Goal: Task Accomplishment & Management: Complete application form

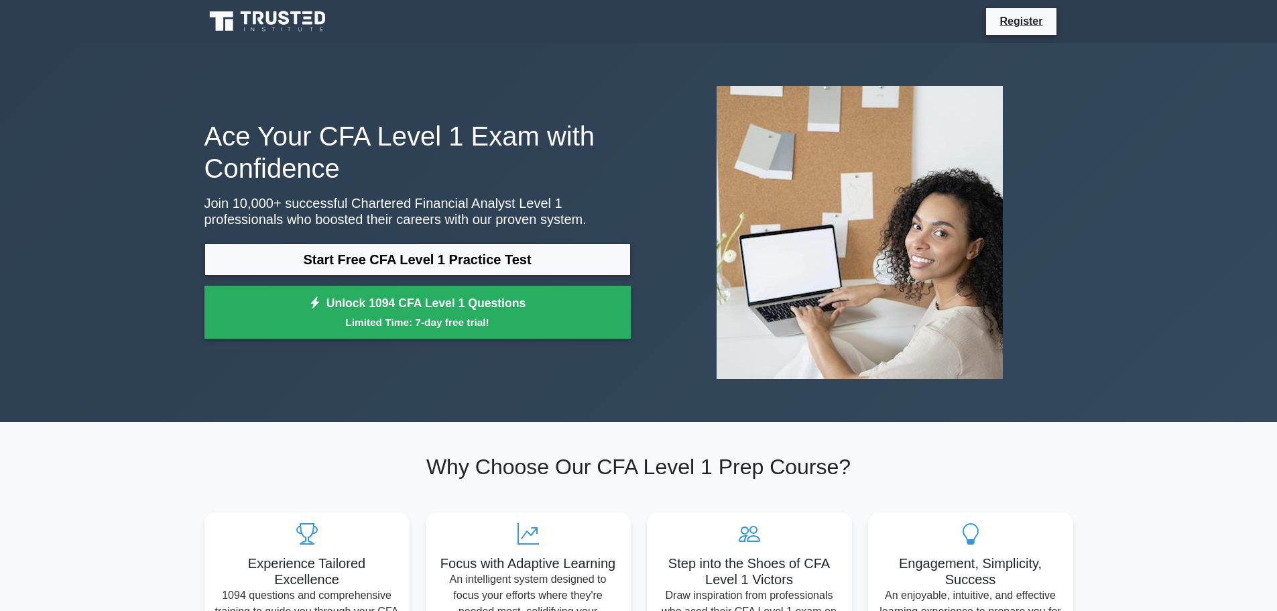
scroll to position [67, 0]
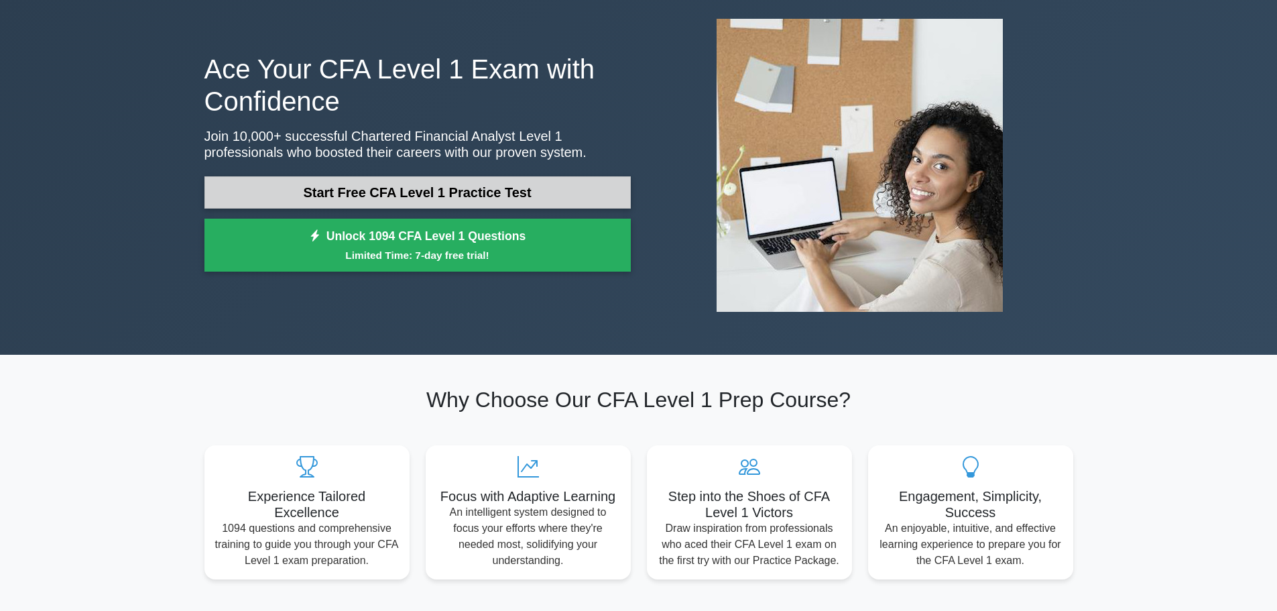
click at [533, 193] on link "Start Free CFA Level 1 Practice Test" at bounding box center [417, 192] width 426 height 32
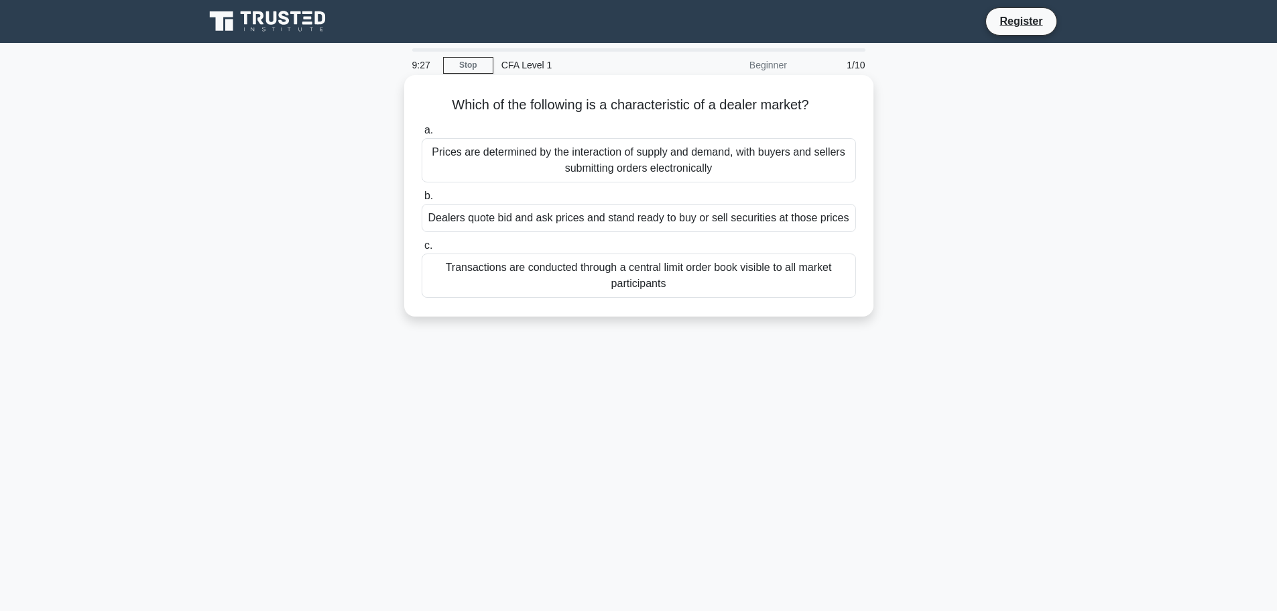
click at [732, 213] on div "Dealers quote bid and ask prices and stand ready to buy or sell securities at t…" at bounding box center [639, 218] width 434 height 28
click at [422, 200] on input "b. Dealers quote bid and ask prices and stand ready to buy or sell securities a…" at bounding box center [422, 196] width 0 height 9
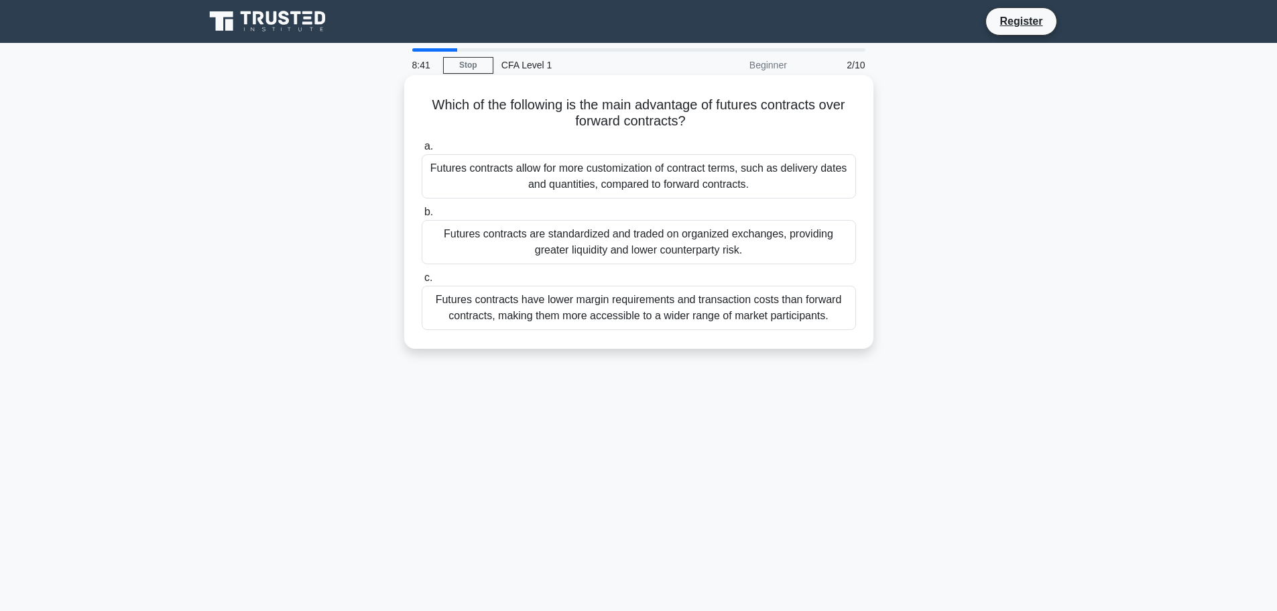
click at [733, 248] on div "Futures contracts are standardized and traded on organized exchanges, providing…" at bounding box center [639, 242] width 434 height 44
click at [422, 217] on input "b. Futures contracts are standardized and traded on organized exchanges, provid…" at bounding box center [422, 212] width 0 height 9
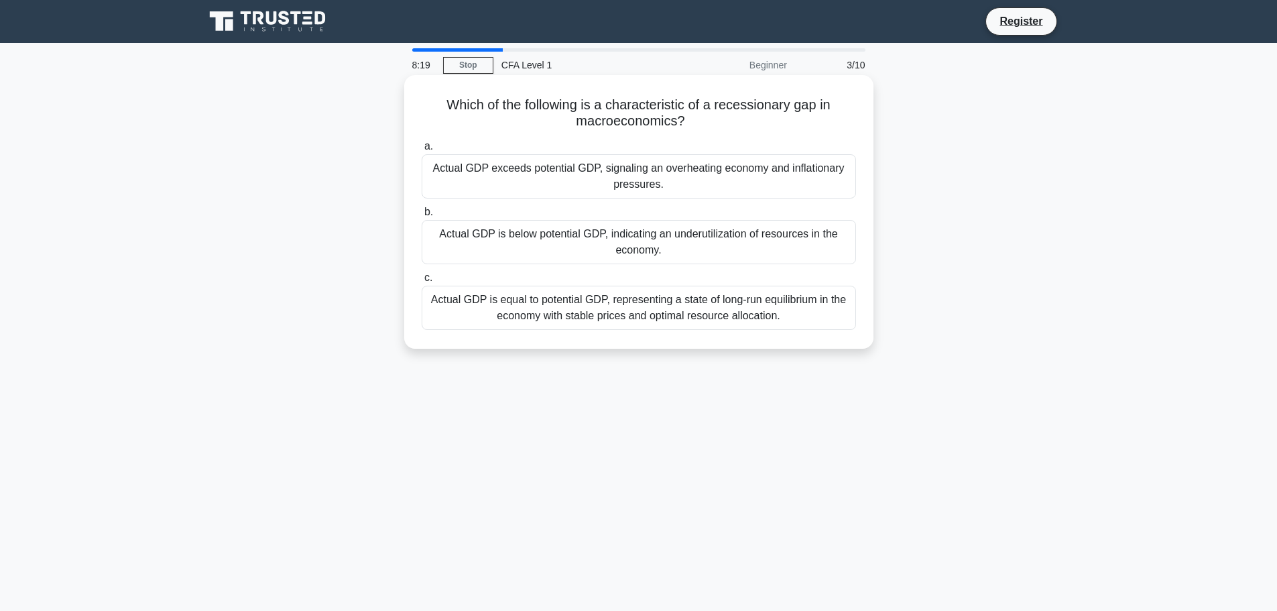
click at [749, 251] on div "Actual GDP is below potential GDP, indicating an underutilization of resources …" at bounding box center [639, 242] width 434 height 44
click at [422, 217] on input "b. Actual GDP is below potential GDP, indicating an underutilization of resourc…" at bounding box center [422, 212] width 0 height 9
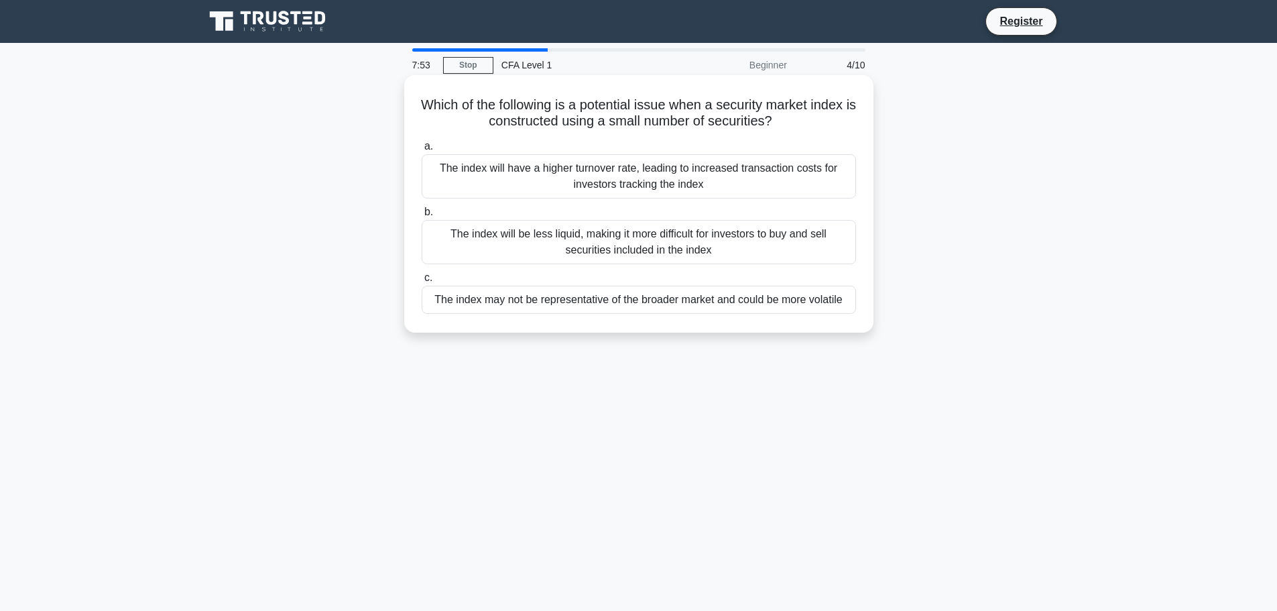
click at [750, 304] on div "The index may not be representative of the broader market and could be more vol…" at bounding box center [639, 300] width 434 height 28
click at [422, 282] on input "c. The index may not be representative of the broader market and could be more …" at bounding box center [422, 278] width 0 height 9
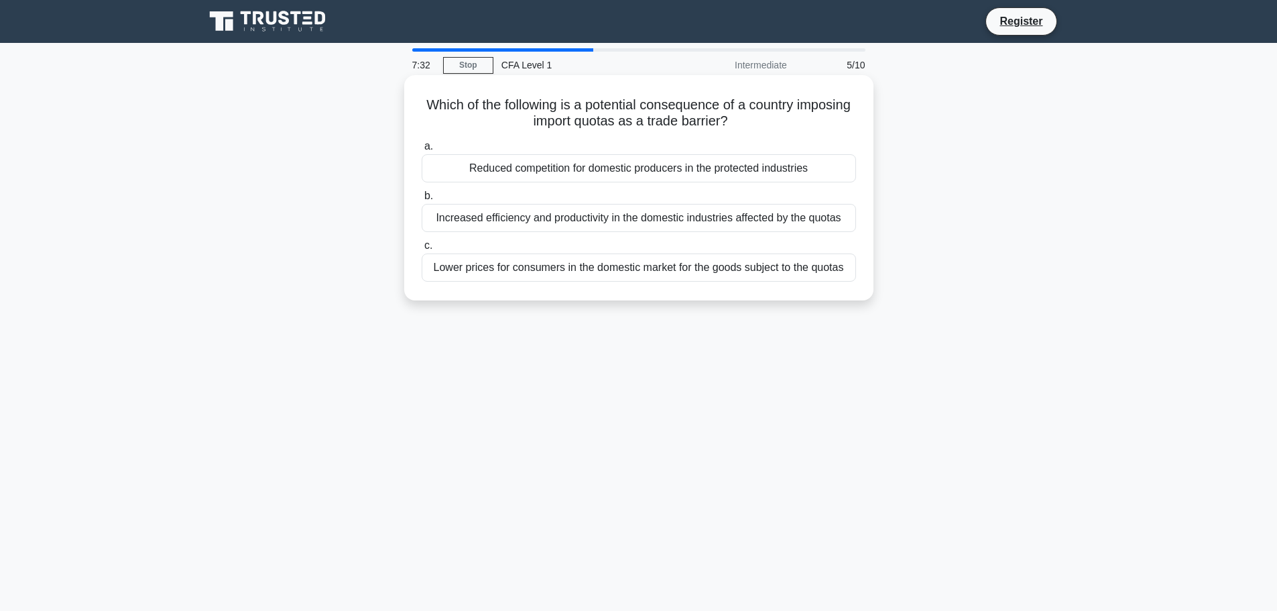
click at [621, 168] on div "Reduced competition for domestic producers in the protected industries" at bounding box center [639, 168] width 434 height 28
click at [422, 151] on input "a. Reduced competition for domestic producers in the protected industries" at bounding box center [422, 146] width 0 height 9
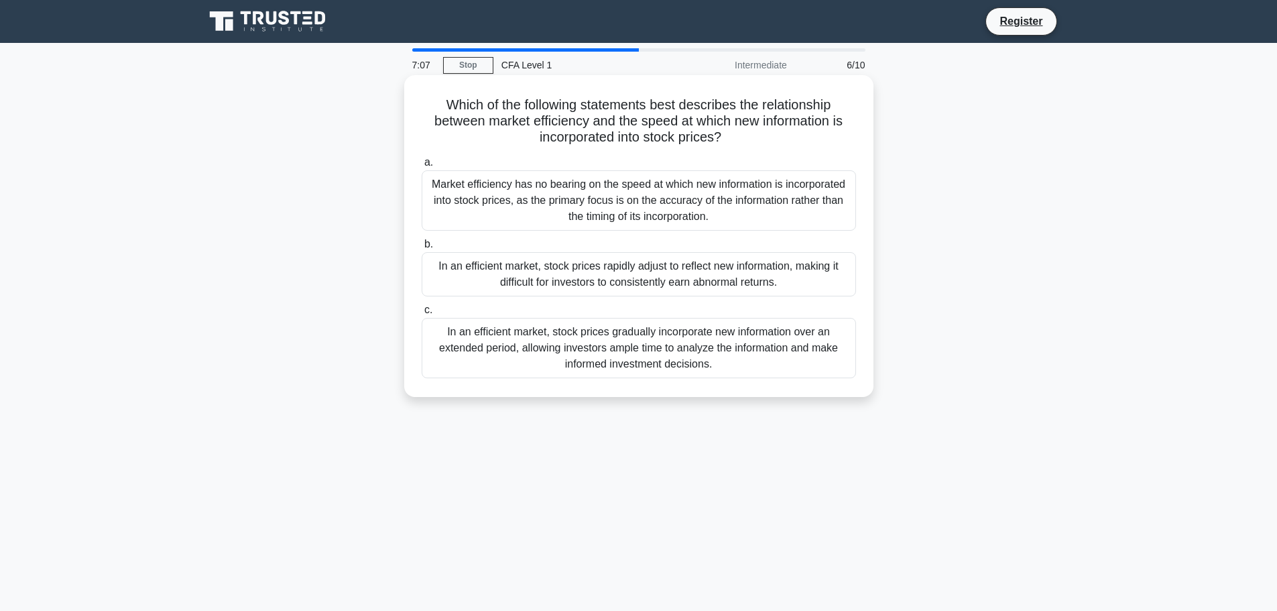
click at [492, 270] on div "In an efficient market, stock prices rapidly adjust to reflect new information,…" at bounding box center [639, 274] width 434 height 44
click at [422, 249] on input "b. In an efficient market, stock prices rapidly adjust to reflect new informati…" at bounding box center [422, 244] width 0 height 9
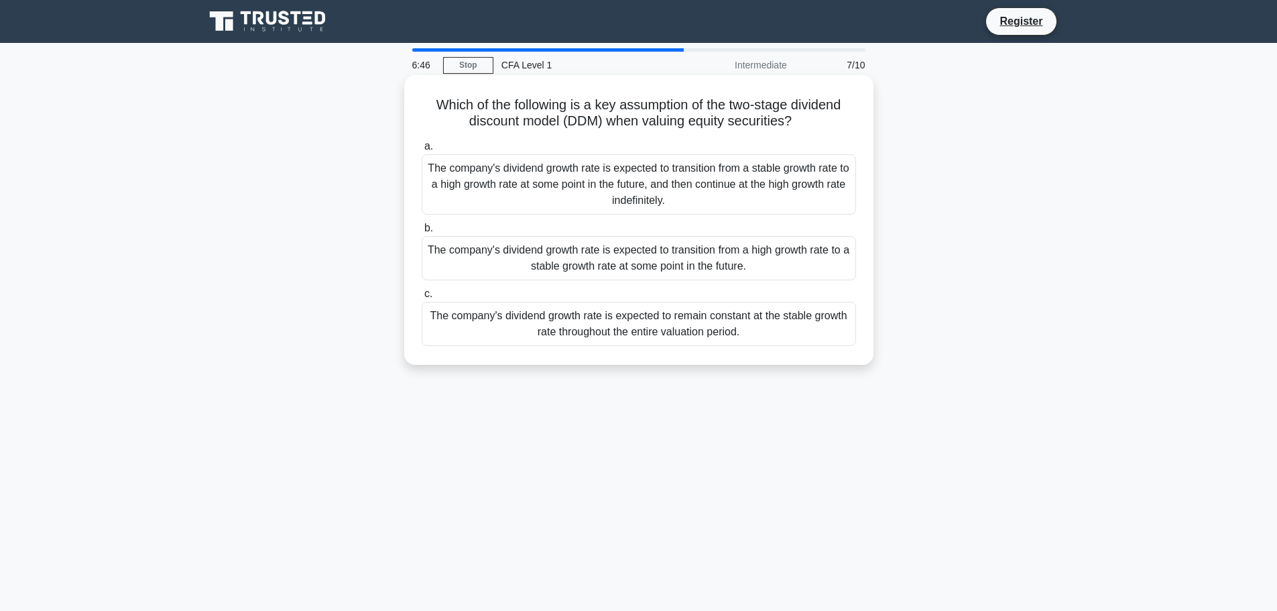
click at [605, 254] on div "The company's dividend growth rate is expected to transition from a high growth…" at bounding box center [639, 258] width 434 height 44
click at [422, 233] on input "b. The company's dividend growth rate is expected to transition from a high gro…" at bounding box center [422, 228] width 0 height 9
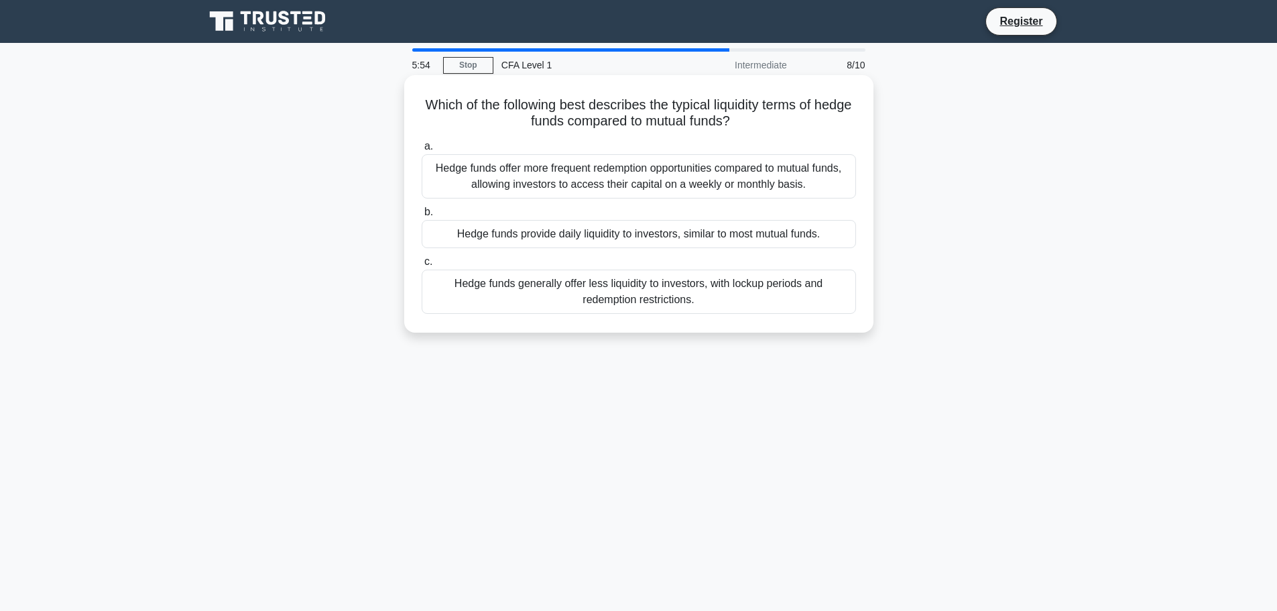
click at [640, 284] on div "Hedge funds generally offer less liquidity to investors, with lockup periods an…" at bounding box center [639, 292] width 434 height 44
click at [422, 266] on input "c. Hedge funds generally offer less liquidity to investors, with lockup periods…" at bounding box center [422, 261] width 0 height 9
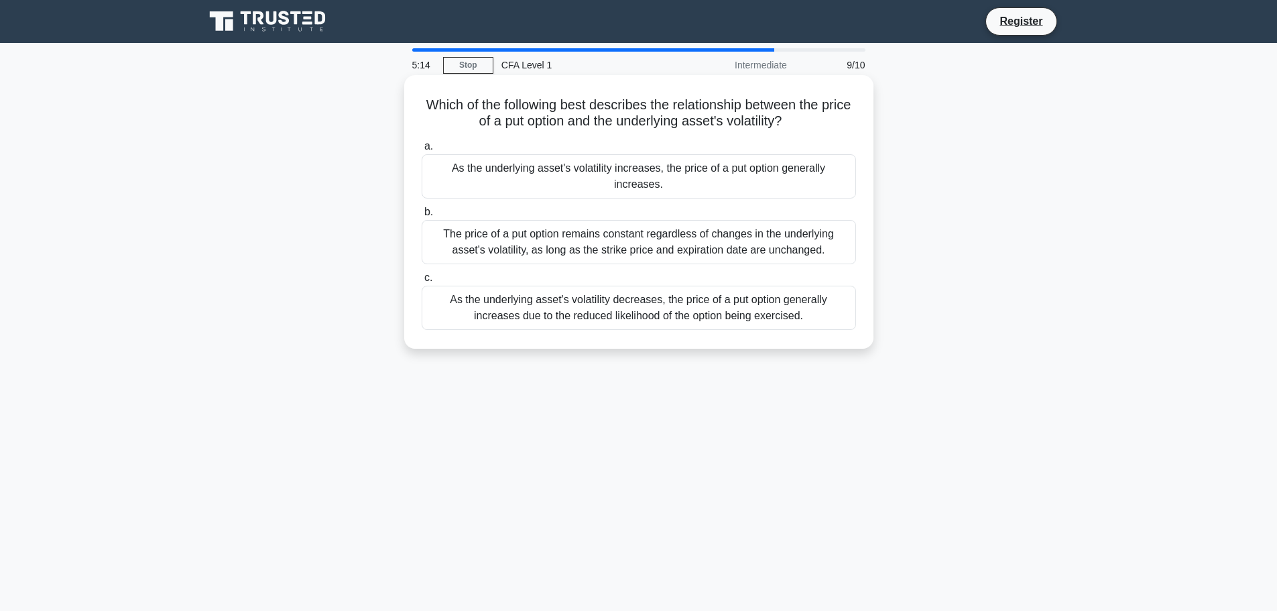
click at [665, 174] on div "As the underlying asset's volatility increases, the price of a put option gener…" at bounding box center [639, 176] width 434 height 44
click at [422, 151] on input "a. As the underlying asset's volatility increases, the price of a put option ge…" at bounding box center [422, 146] width 0 height 9
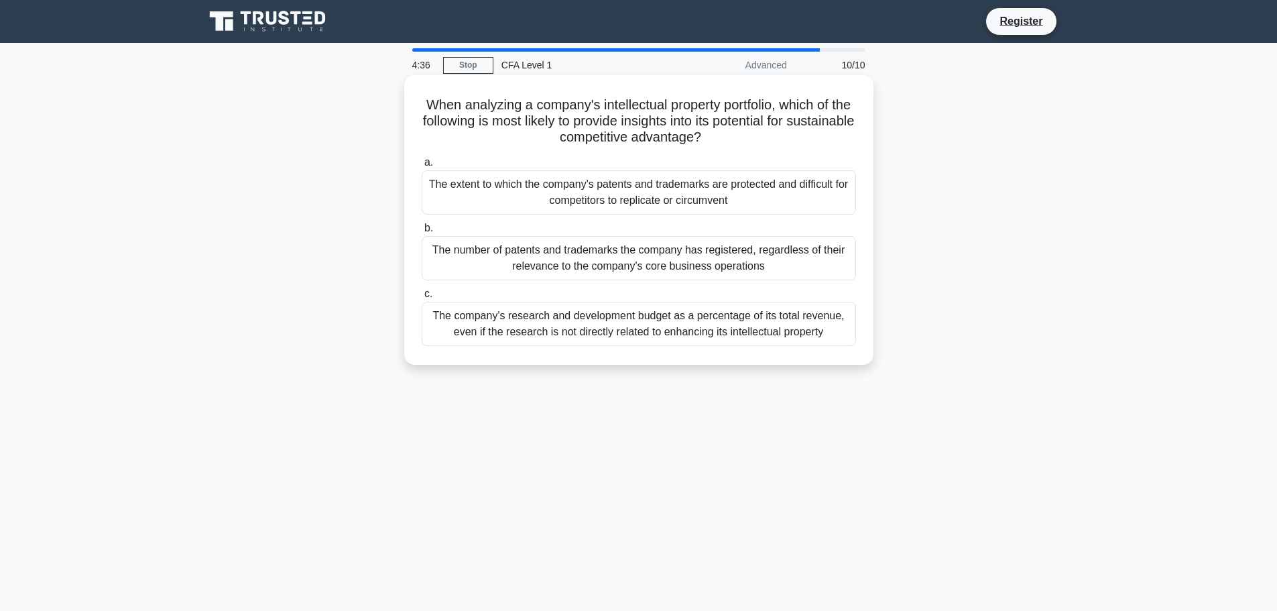
click at [527, 205] on div "The extent to which the company's patents and trademarks are protected and diff…" at bounding box center [639, 192] width 434 height 44
click at [422, 167] on input "a. The extent to which the company's patents and trademarks are protected and d…" at bounding box center [422, 162] width 0 height 9
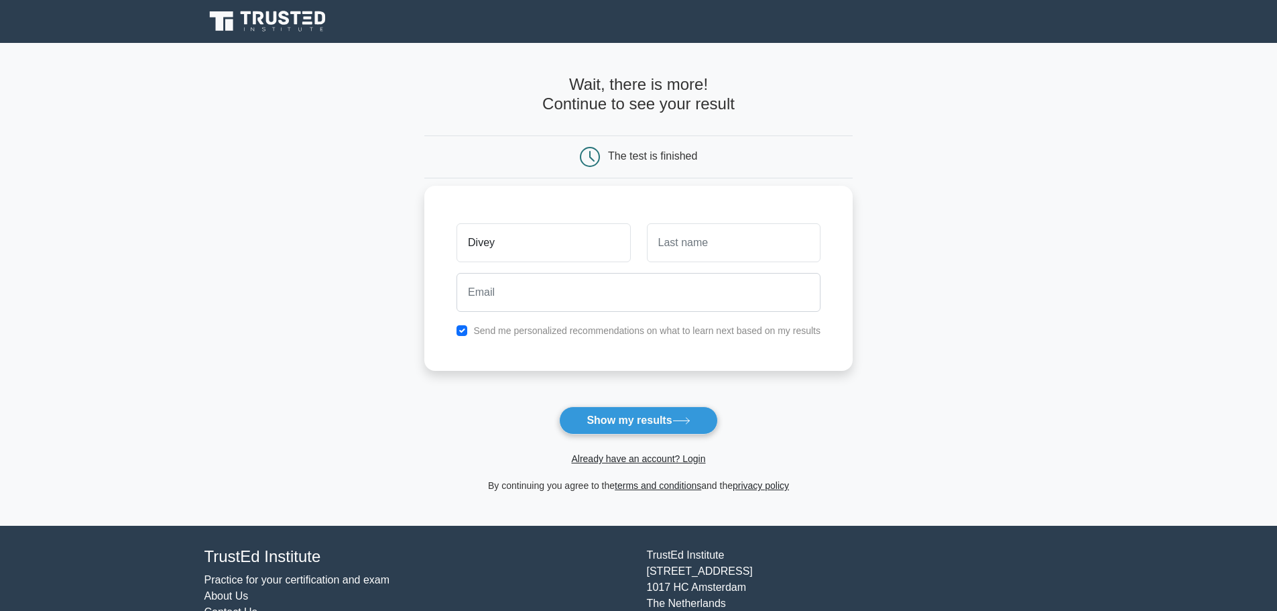
type input "Divey"
type input "Pan"
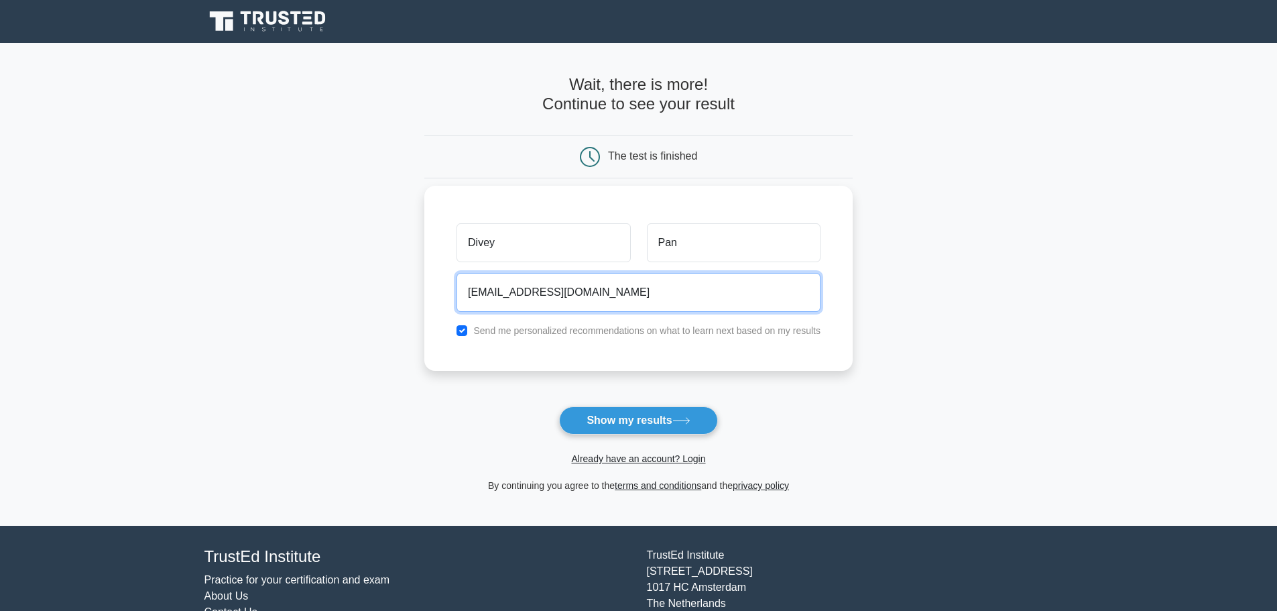
type input "[EMAIL_ADDRESS][DOMAIN_NAME]"
click at [463, 327] on input "checkbox" at bounding box center [462, 330] width 11 height 11
checkbox input "false"
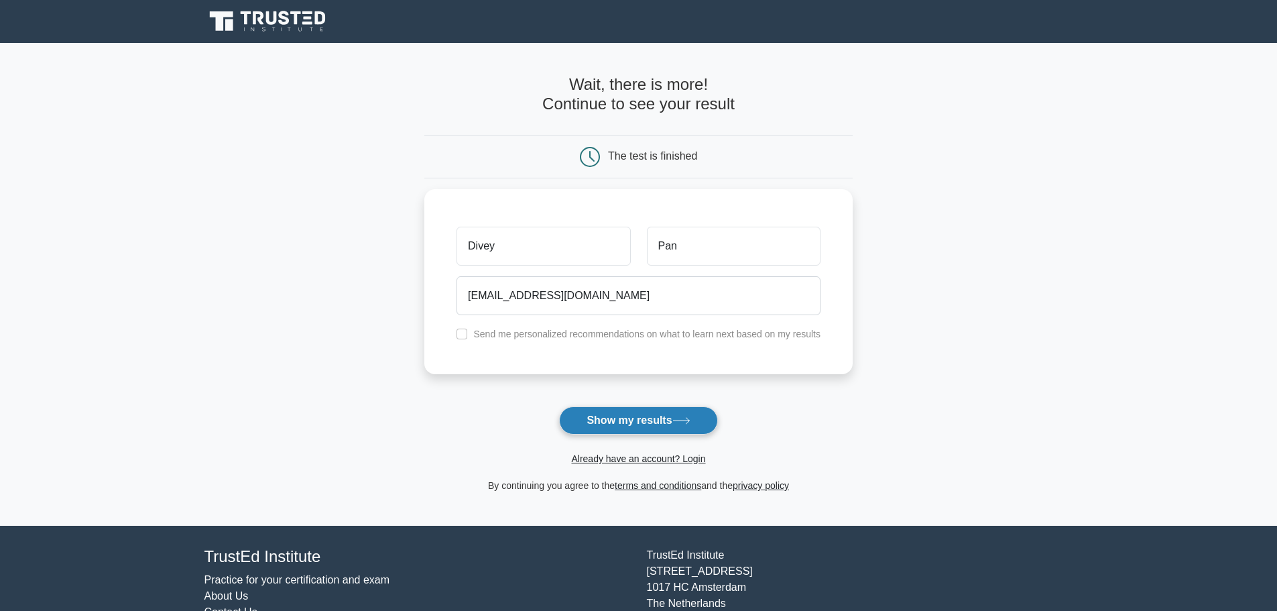
click at [599, 416] on button "Show my results" at bounding box center [638, 420] width 158 height 28
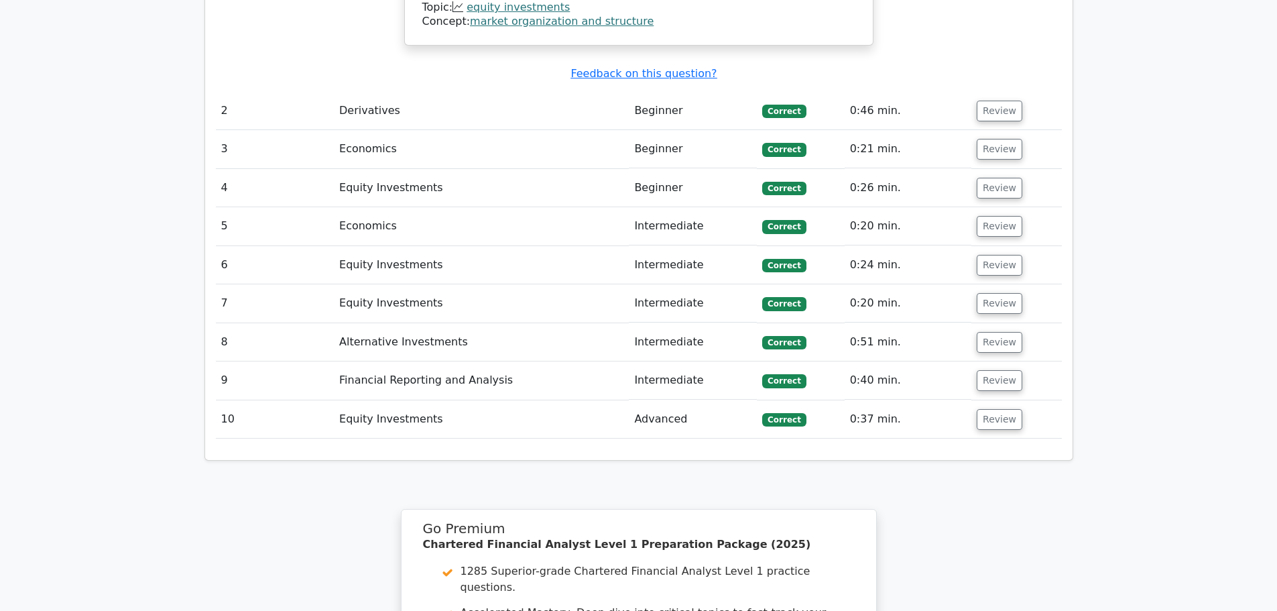
scroll to position [1593, 0]
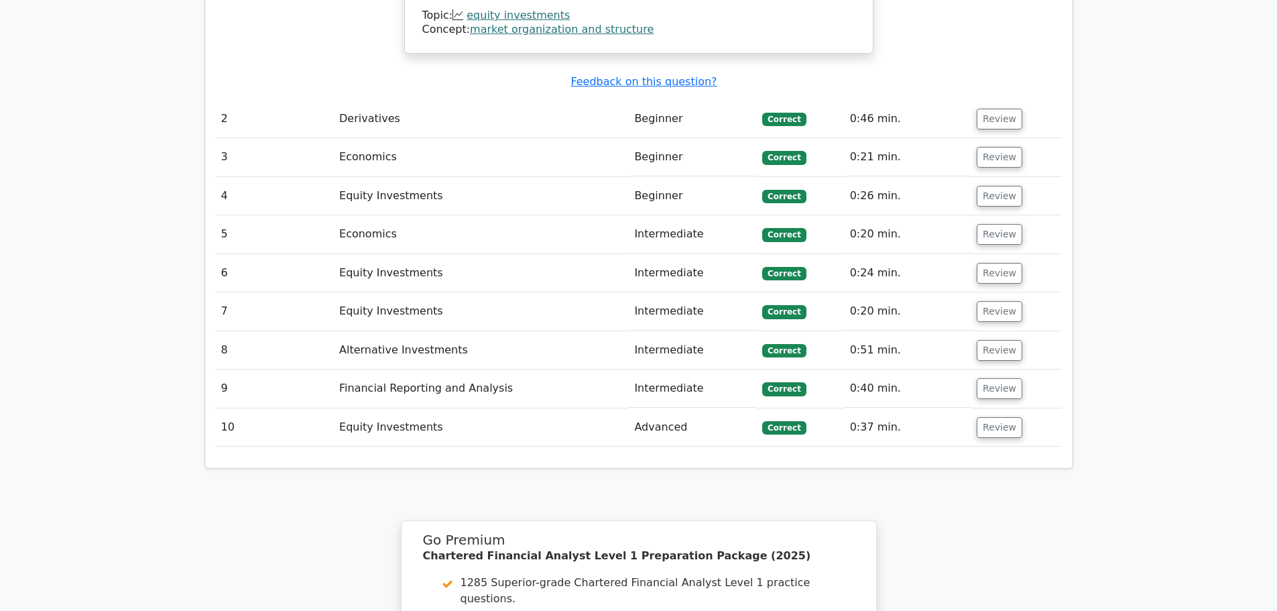
click at [444, 177] on td "Equity Investments" at bounding box center [481, 196] width 295 height 38
click at [422, 177] on td "Equity Investments" at bounding box center [481, 196] width 295 height 38
click at [994, 186] on button "Review" at bounding box center [1000, 196] width 46 height 21
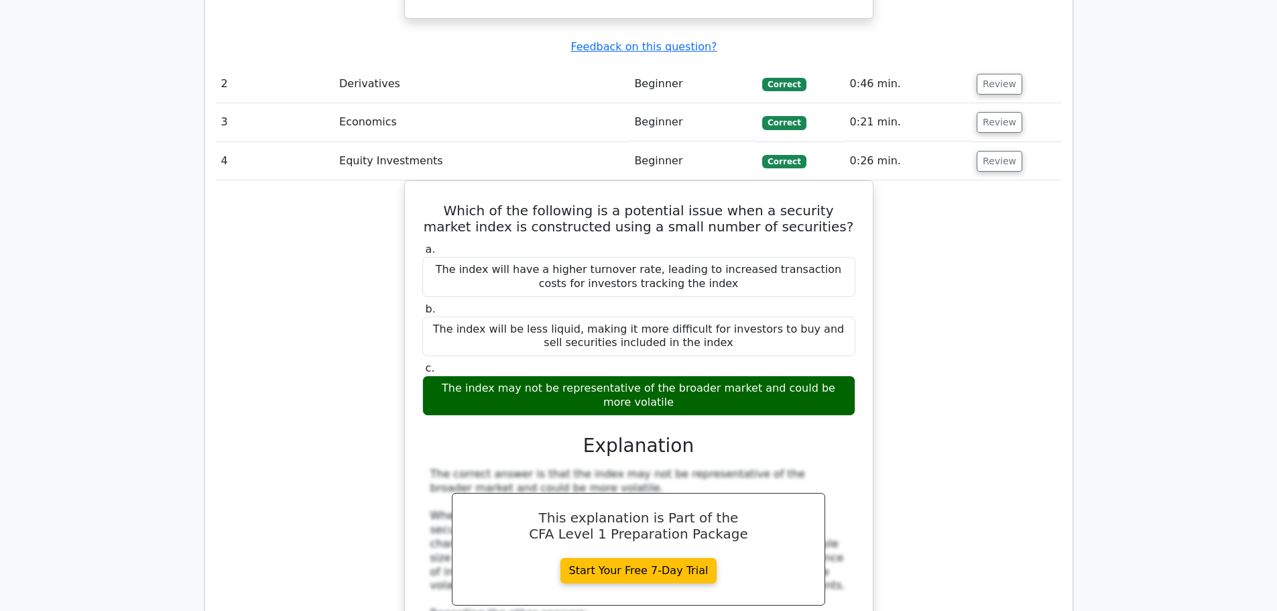
scroll to position [1628, 0]
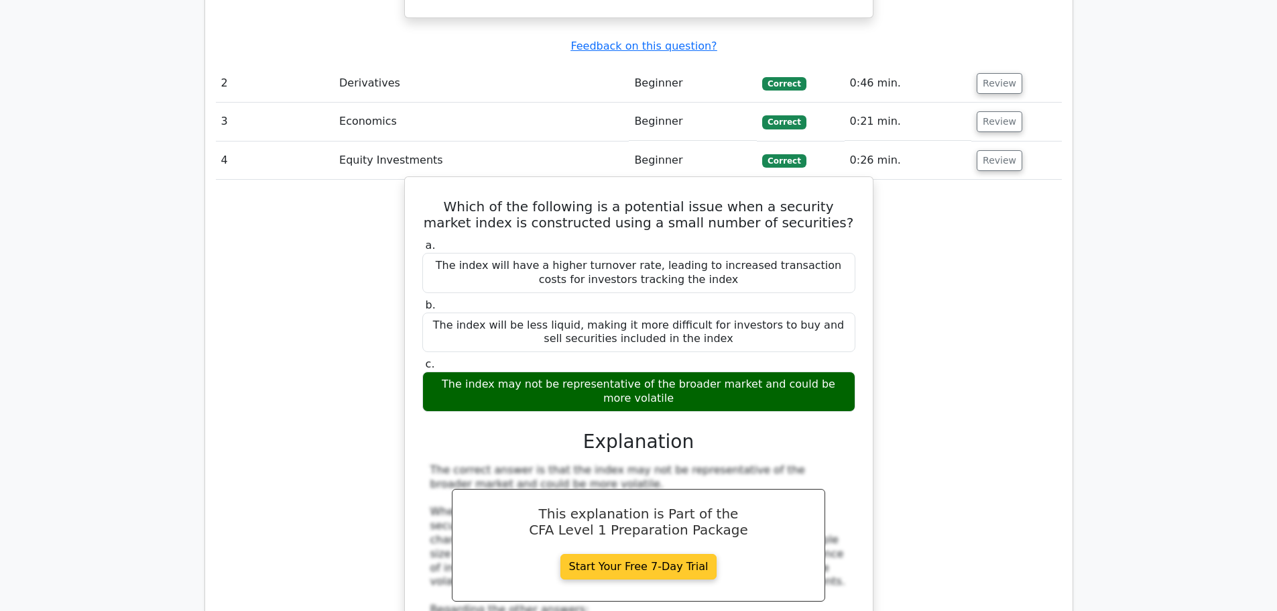
click at [678, 554] on link "Start Your Free 7-Day Trial" at bounding box center [638, 566] width 157 height 25
